Goal: Find specific page/section: Find specific page/section

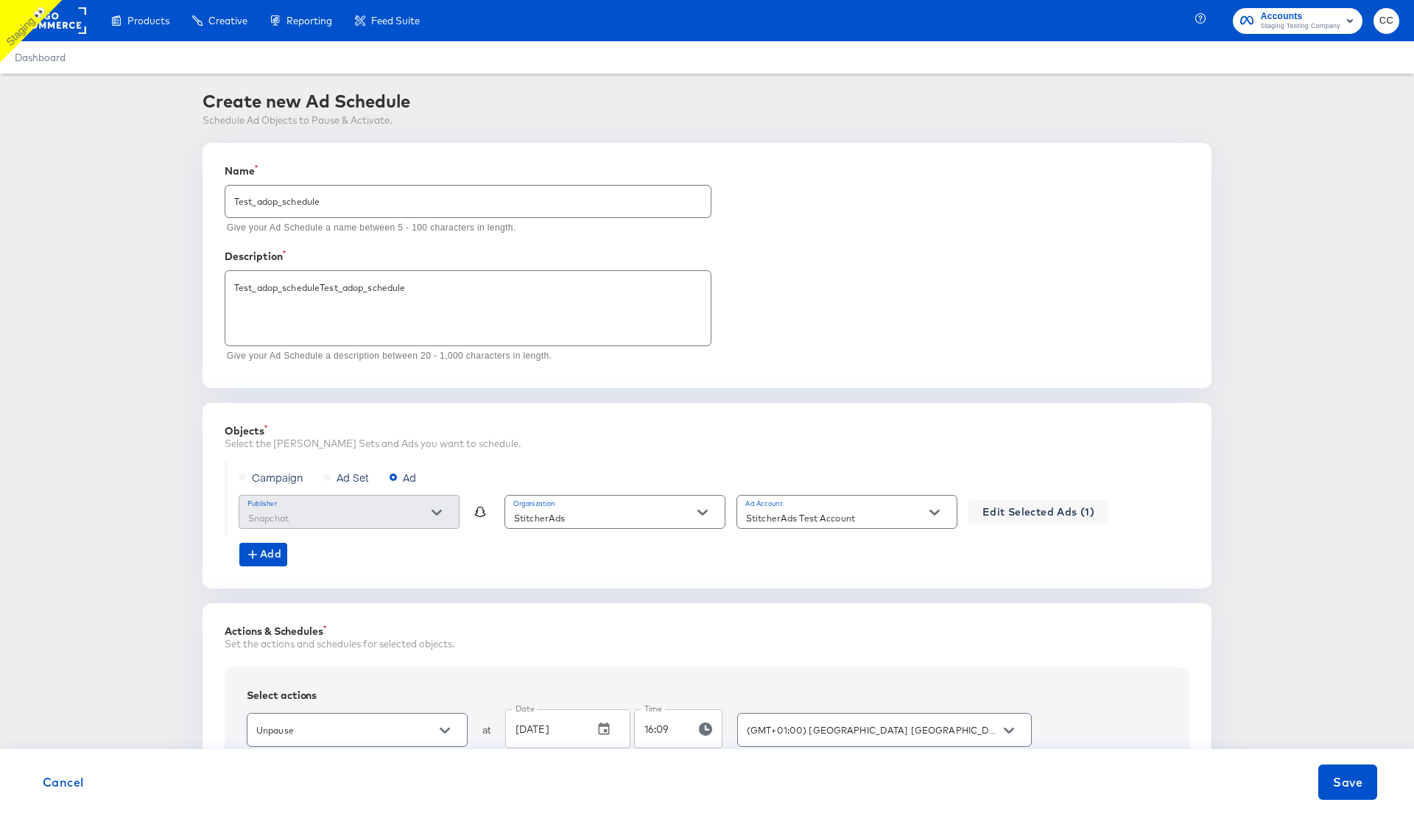
click at [60, 28] on rect at bounding box center [52, 20] width 68 height 27
